Goal: Information Seeking & Learning: Learn about a topic

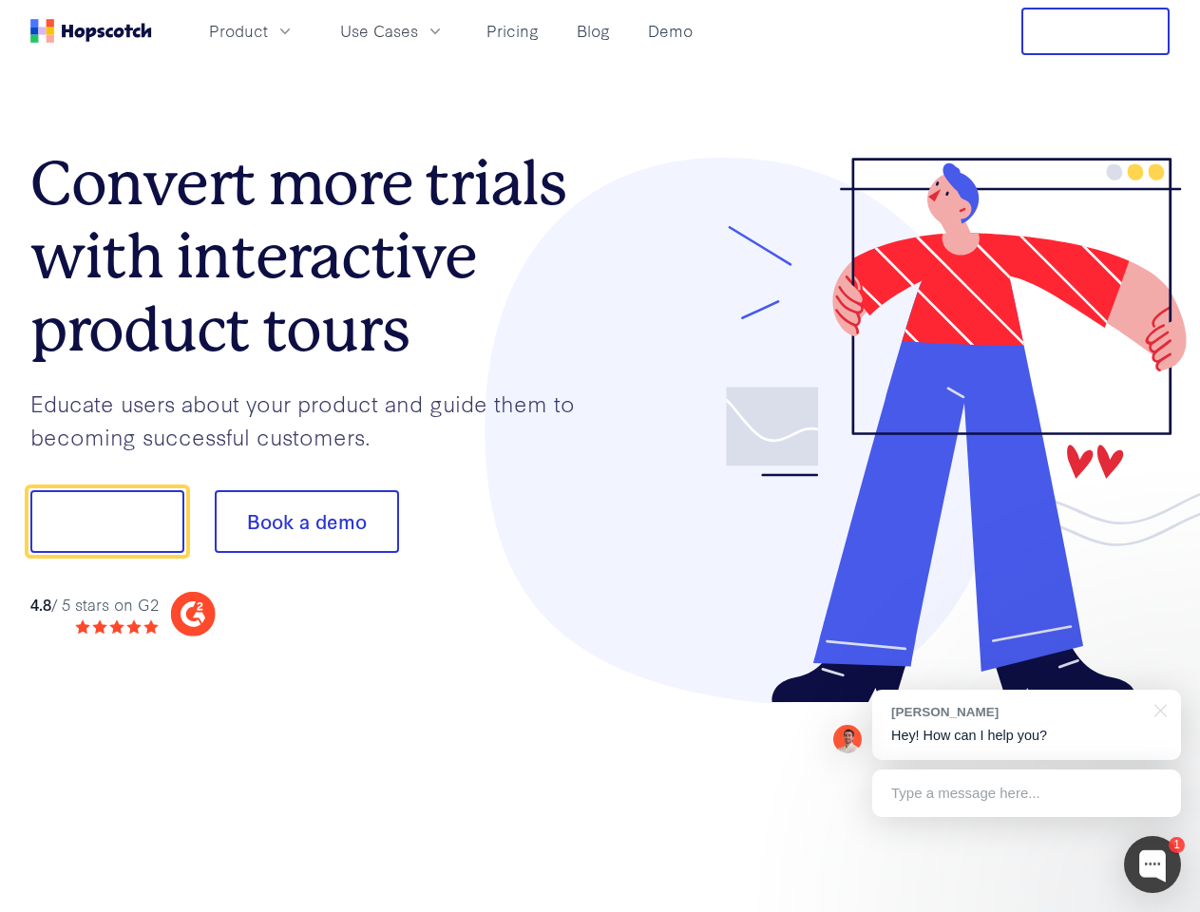
click at [600, 456] on div at bounding box center [885, 431] width 570 height 546
click at [268, 30] on span "Product" at bounding box center [238, 31] width 59 height 24
click at [418, 30] on span "Use Cases" at bounding box center [379, 31] width 78 height 24
click at [1095, 31] on button "Free Trial" at bounding box center [1095, 31] width 148 height 47
click at [106, 521] on button "Show me!" at bounding box center [107, 521] width 154 height 63
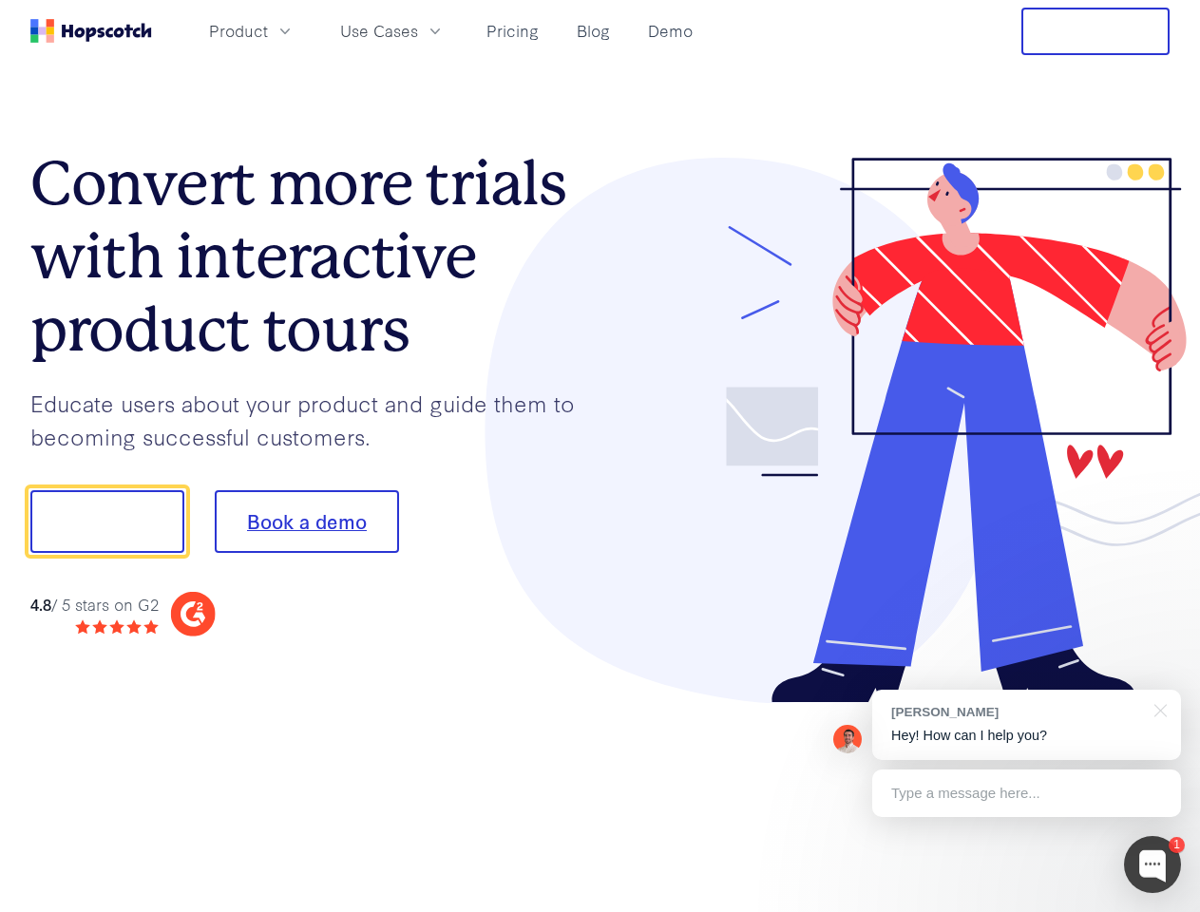
click at [306, 521] on button "Book a demo" at bounding box center [307, 521] width 184 height 63
click at [1152, 864] on div at bounding box center [1152, 864] width 57 height 57
click at [1026, 725] on div "[PERSON_NAME] Hey! How can I help you?" at bounding box center [1026, 725] width 309 height 70
click at [1157, 709] on div at bounding box center [1002, 519] width 356 height 634
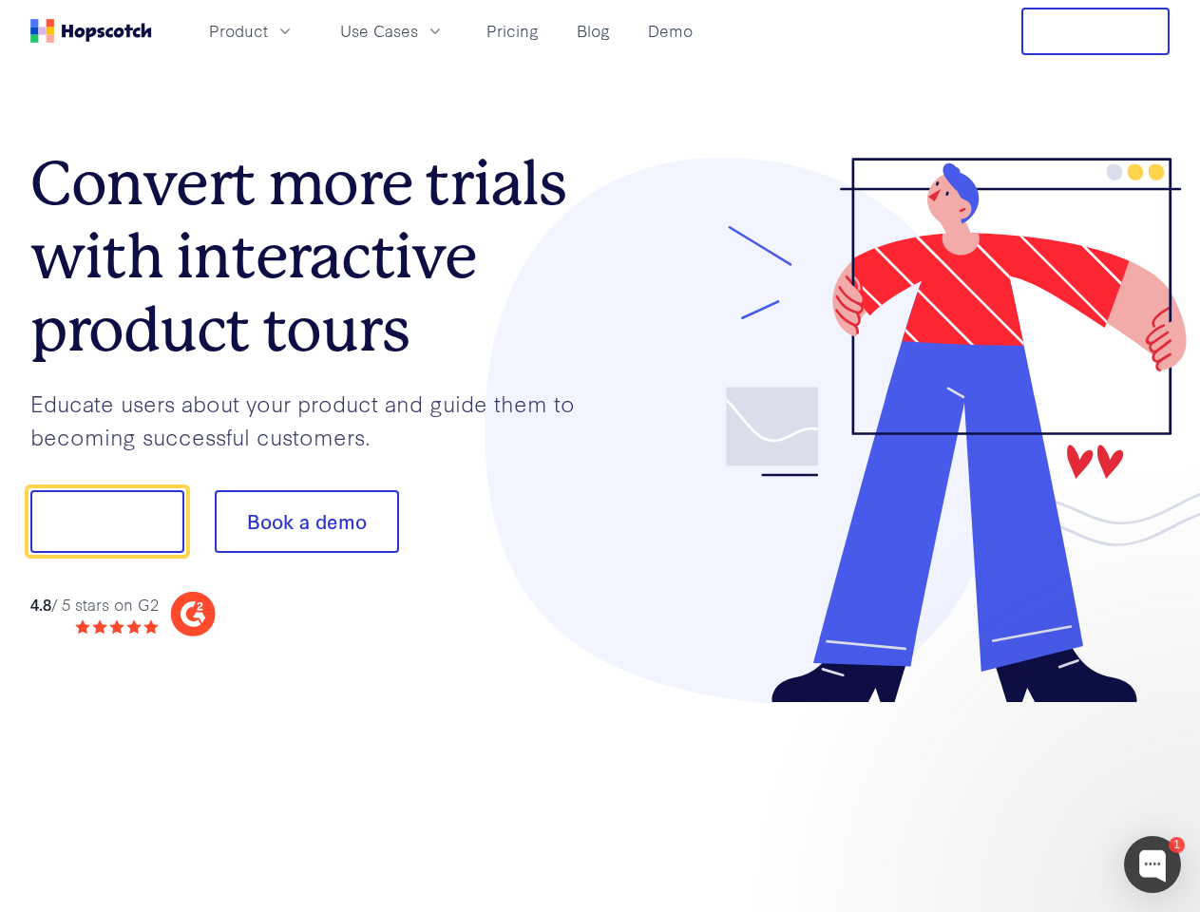
click at [1026, 793] on div at bounding box center [1002, 646] width 356 height 379
